Goal: Entertainment & Leisure: Consume media (video, audio)

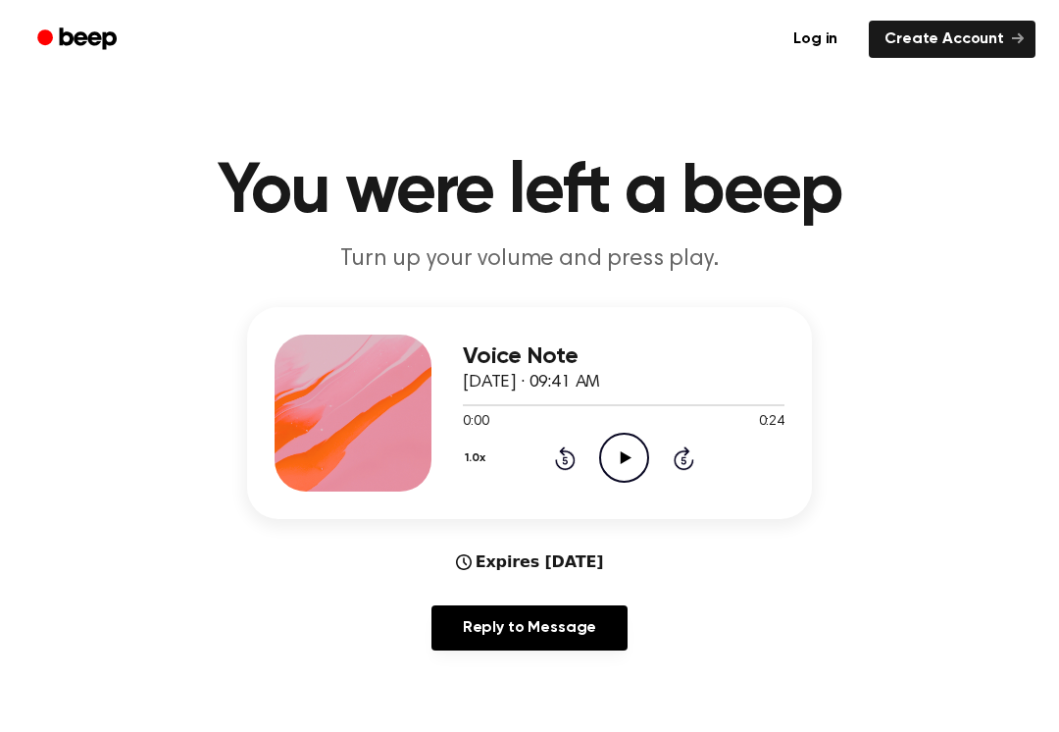
click at [633, 456] on icon "Play Audio" at bounding box center [624, 457] width 50 height 50
click at [602, 429] on div "0:00 0:24" at bounding box center [624, 422] width 322 height 21
click at [601, 428] on div "0:00 0:24" at bounding box center [624, 422] width 322 height 21
click at [599, 467] on icon "Play Audio" at bounding box center [624, 457] width 50 height 50
click at [620, 456] on icon "Play Audio" at bounding box center [624, 457] width 50 height 50
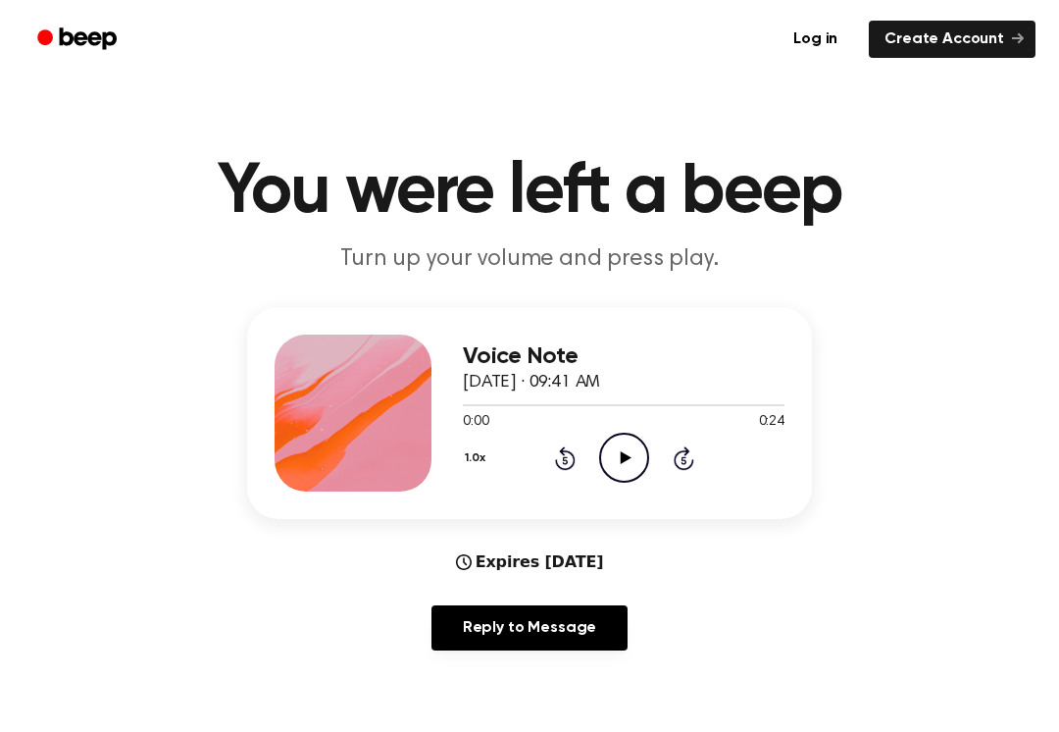
click at [628, 450] on icon "Play Audio" at bounding box center [624, 457] width 50 height 50
click at [604, 455] on icon "Play Audio" at bounding box center [624, 457] width 50 height 50
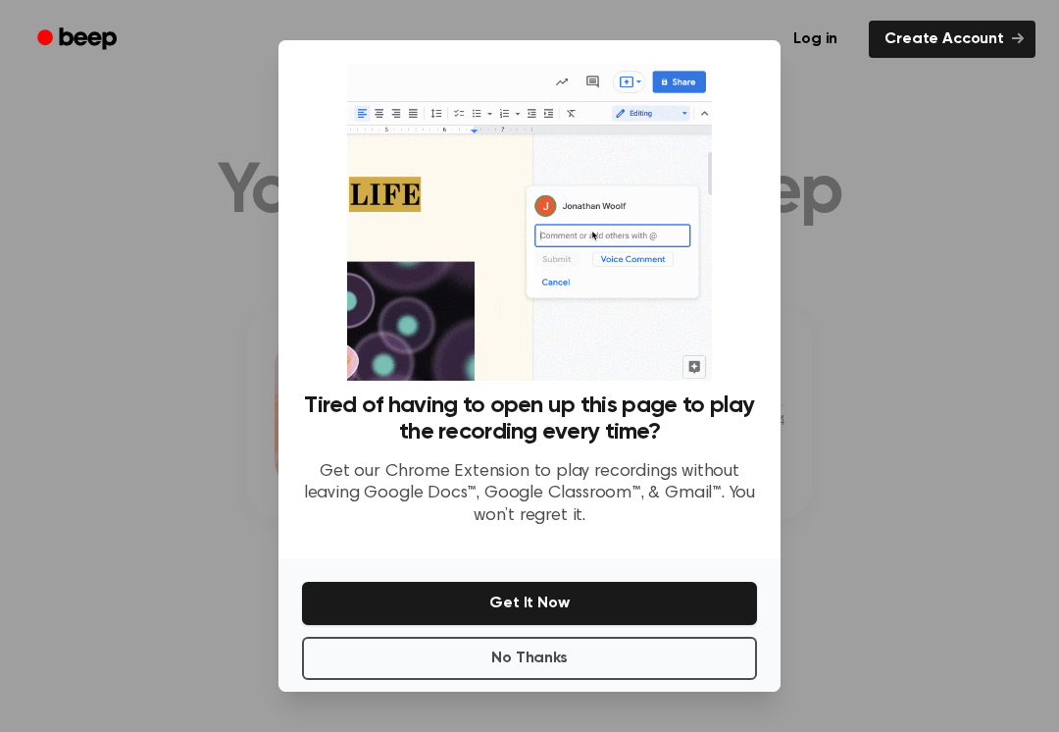
click at [614, 464] on p "Get our Chrome Extension to play recordings without leaving Google Docs™, Googl…" at bounding box center [529, 494] width 455 height 67
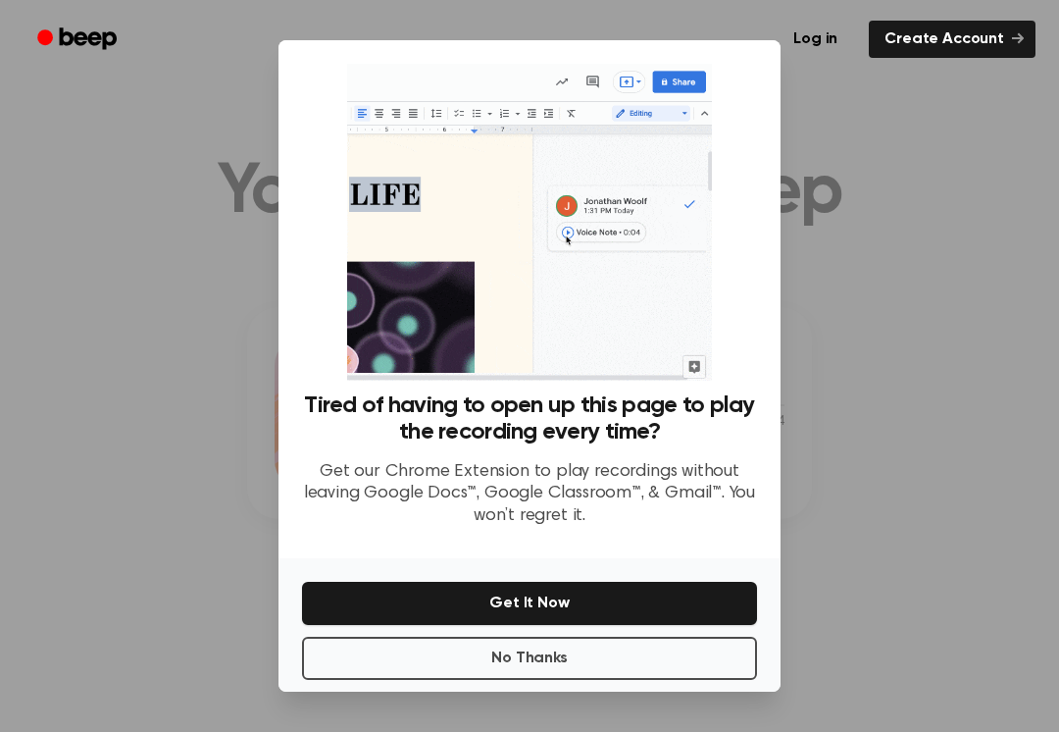
click at [533, 660] on button "No Thanks" at bounding box center [529, 657] width 455 height 43
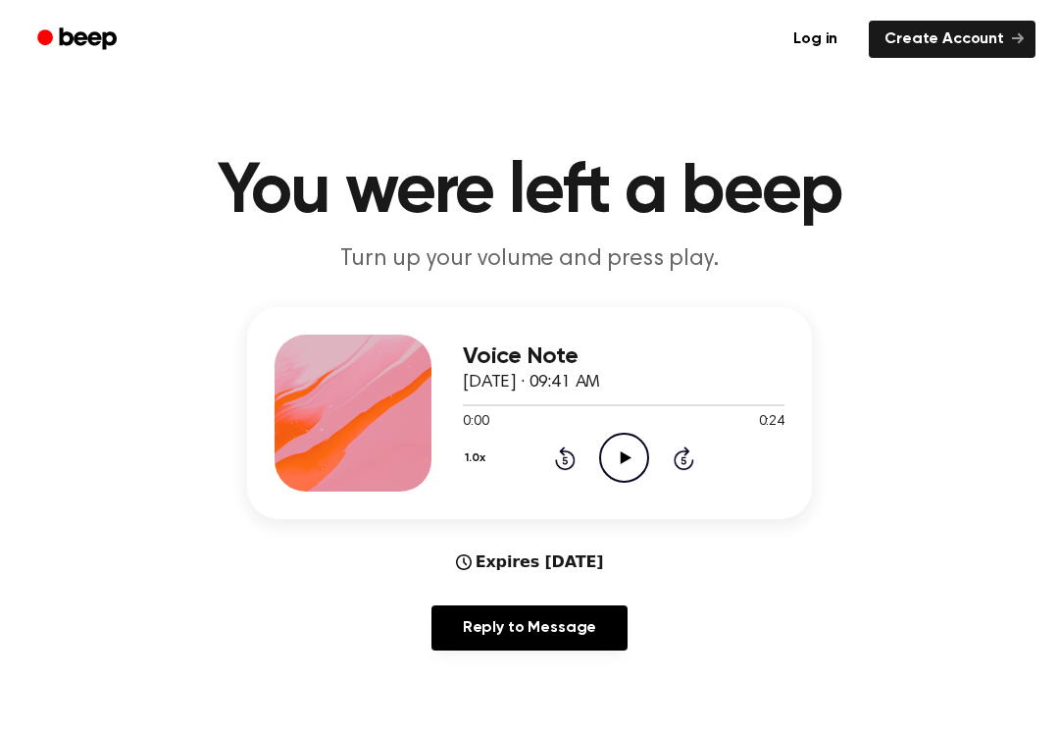
click at [612, 453] on icon "Play Audio" at bounding box center [624, 457] width 50 height 50
click at [645, 455] on icon "Play Audio" at bounding box center [624, 457] width 50 height 50
click at [629, 456] on icon "Play Audio" at bounding box center [624, 457] width 50 height 50
click at [488, 442] on button "1.0x" at bounding box center [477, 457] width 29 height 33
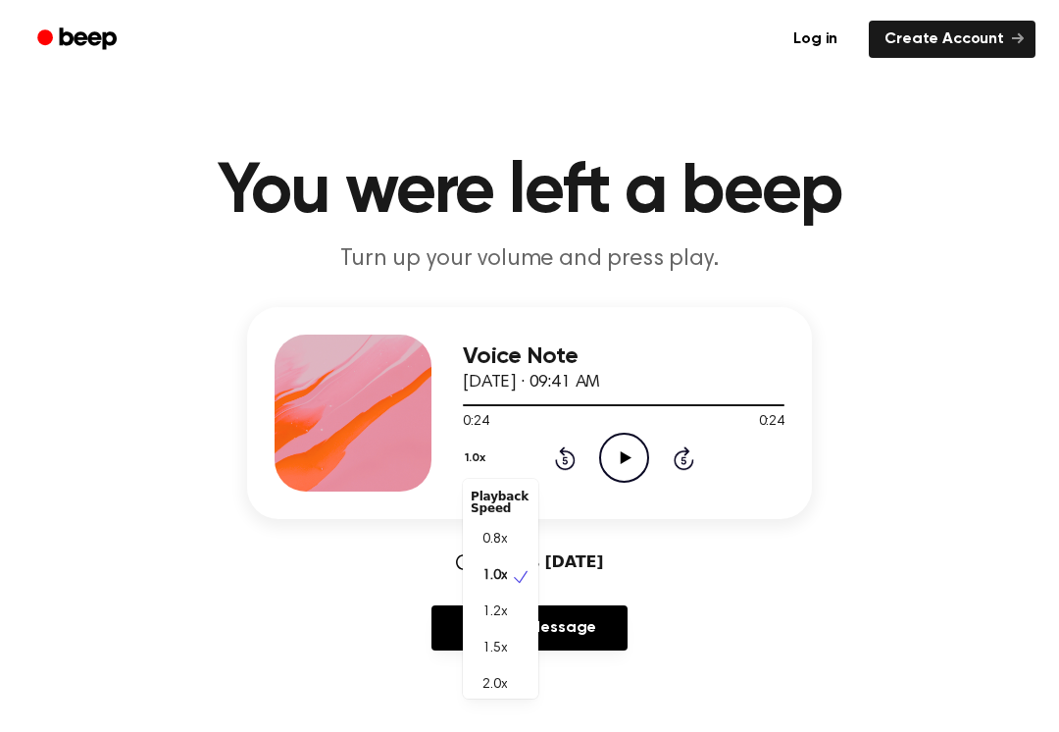
click at [518, 532] on div "0.8x" at bounding box center [501, 540] width 76 height 36
click at [623, 460] on icon at bounding box center [625, 457] width 11 height 13
